Goal: Communication & Community: Connect with others

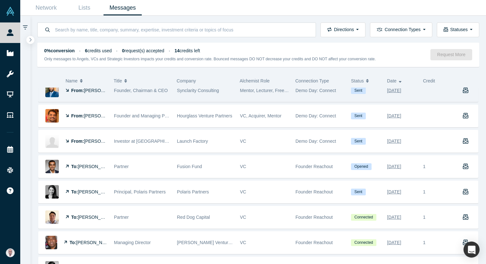
scroll to position [9, 0]
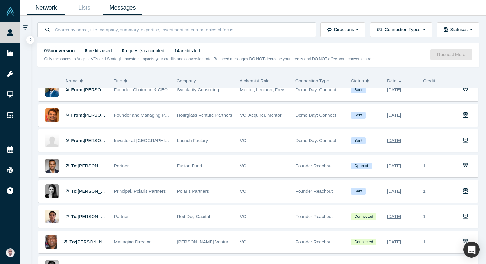
click at [43, 11] on link "Network" at bounding box center [46, 7] width 38 height 15
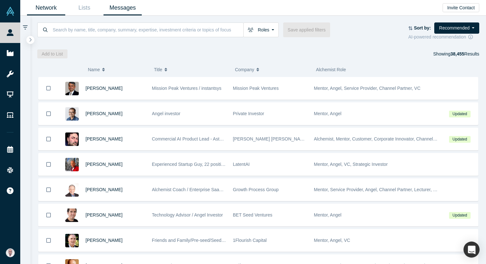
click at [129, 5] on link "Messages" at bounding box center [122, 7] width 38 height 15
